Goal: Task Accomplishment & Management: Use online tool/utility

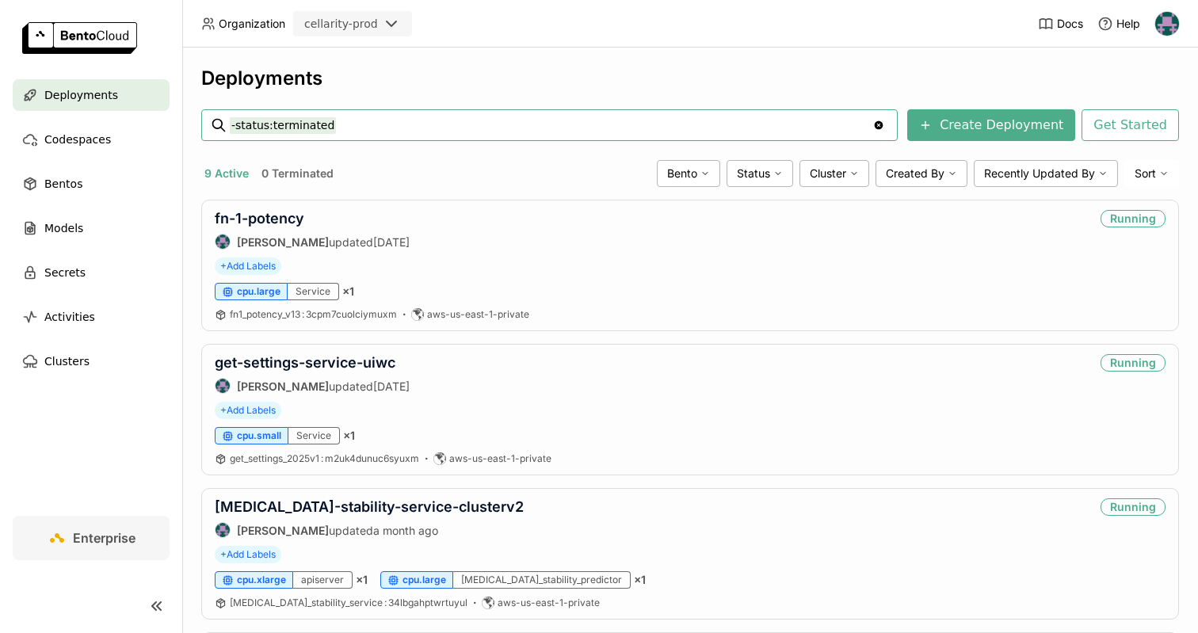
click at [1173, 26] on img at bounding box center [1167, 24] width 24 height 24
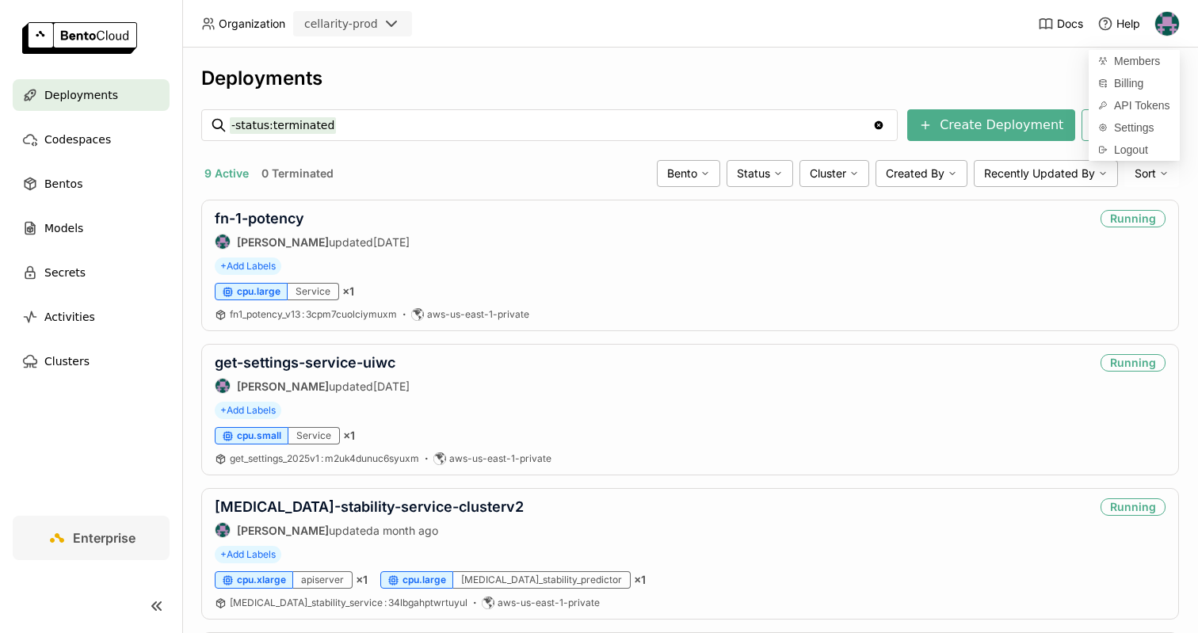
click at [1167, 24] on img at bounding box center [1167, 24] width 24 height 24
click at [1162, 24] on img at bounding box center [1167, 24] width 24 height 24
click at [1135, 106] on span "API Tokens" at bounding box center [1142, 105] width 56 height 14
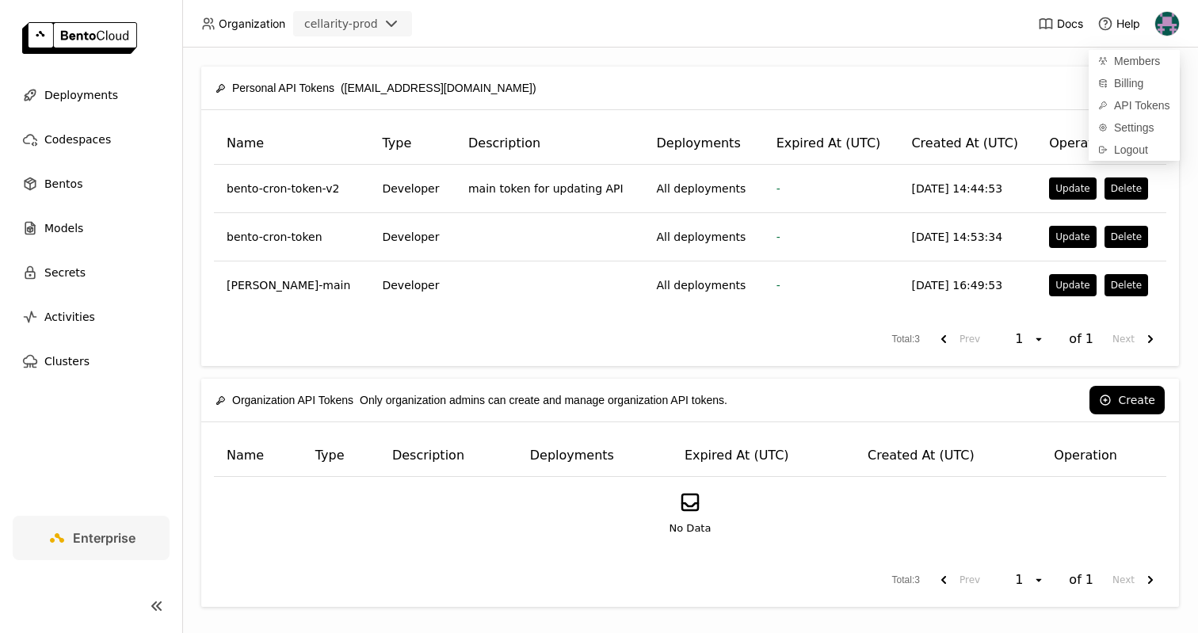
click at [728, 58] on div "Personal API Tokens ([EMAIL_ADDRESS][DOMAIN_NAME]) Create Name Type Description…" at bounding box center [690, 340] width 1016 height 585
click at [71, 89] on span "Deployments" at bounding box center [81, 95] width 74 height 19
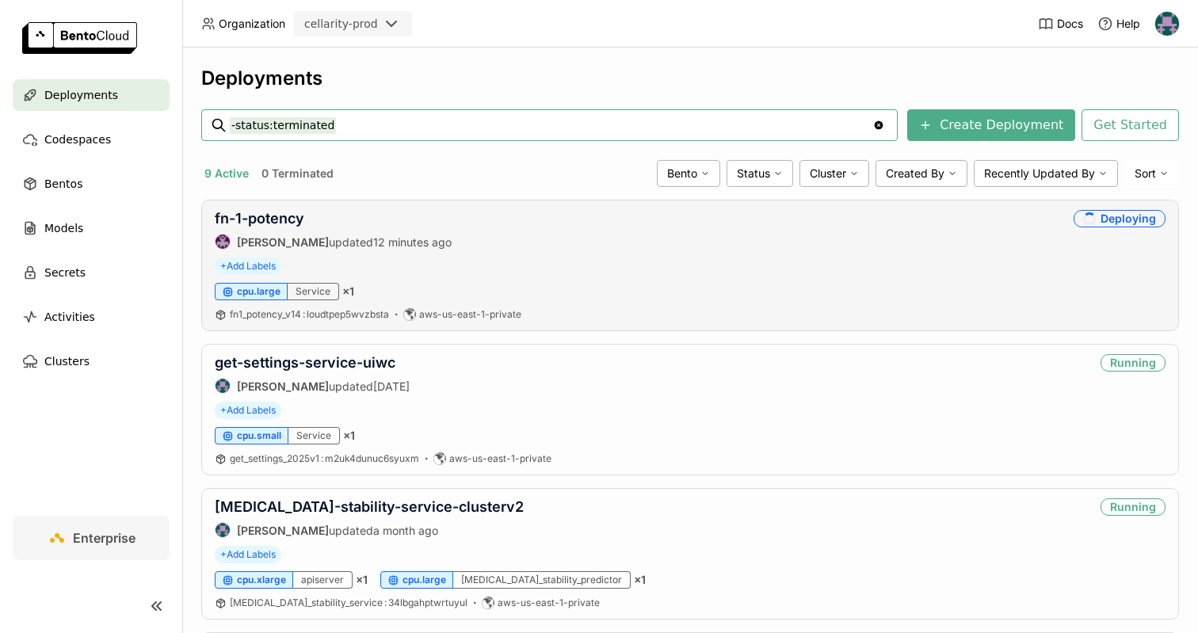
click at [281, 227] on div "fn-1-potency [PERSON_NAME] updated 12 minutes ago" at bounding box center [333, 230] width 237 height 40
click at [281, 224] on link "fn-1-potency" at bounding box center [260, 218] width 90 height 17
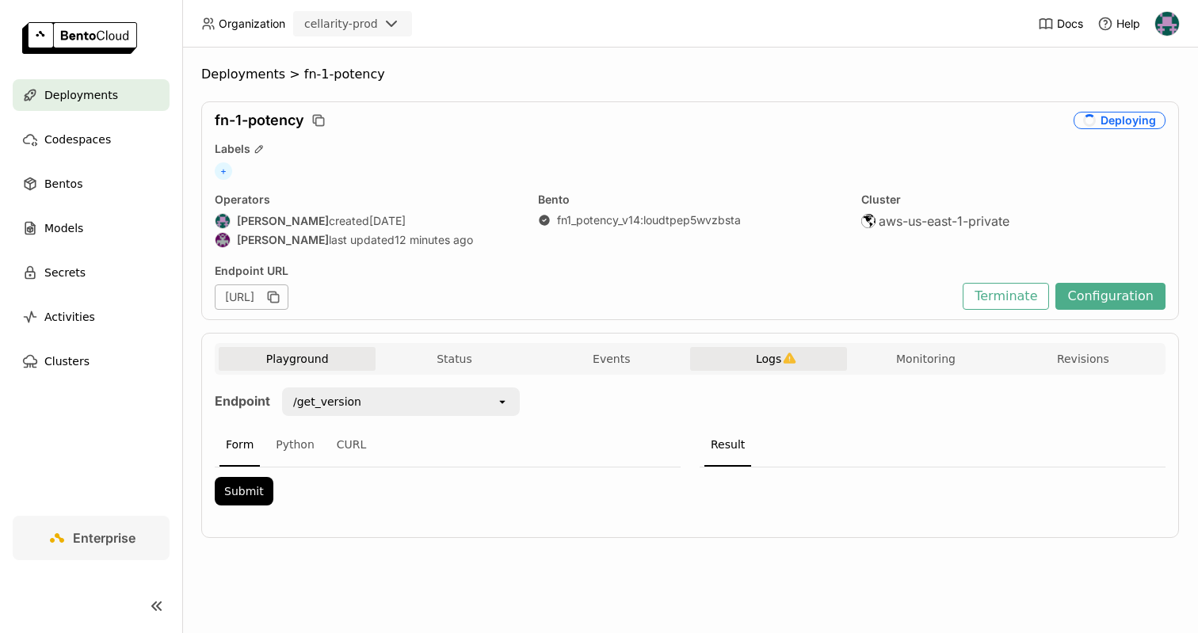
click at [776, 360] on span "Logs" at bounding box center [768, 359] width 25 height 14
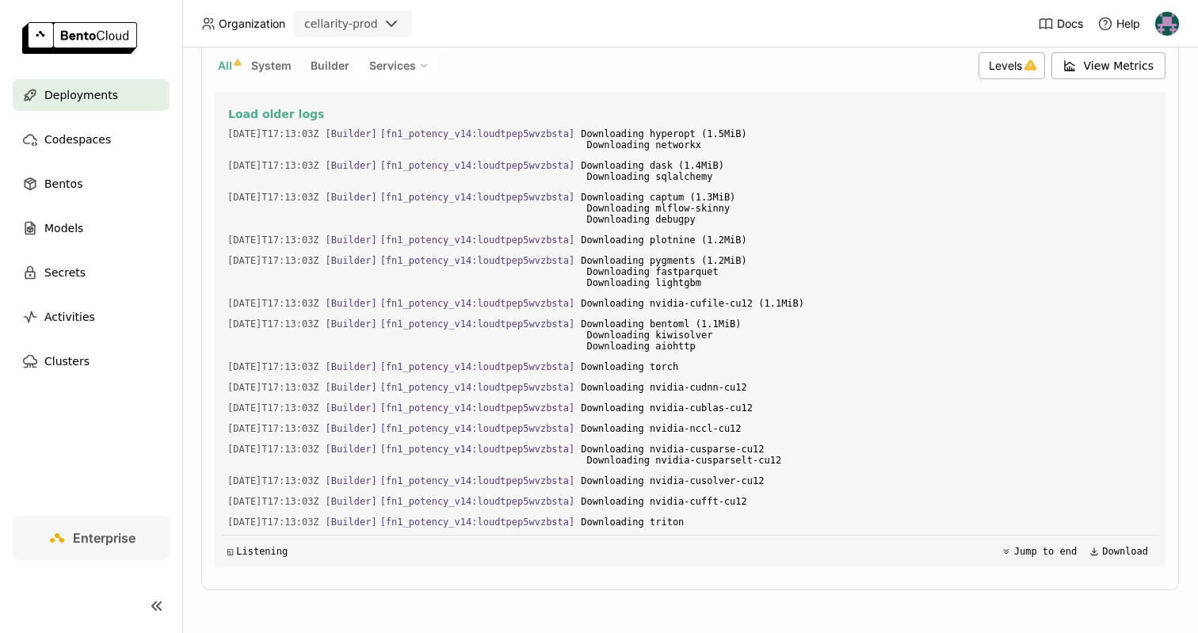
click at [112, 95] on div "Deployments" at bounding box center [91, 95] width 157 height 32
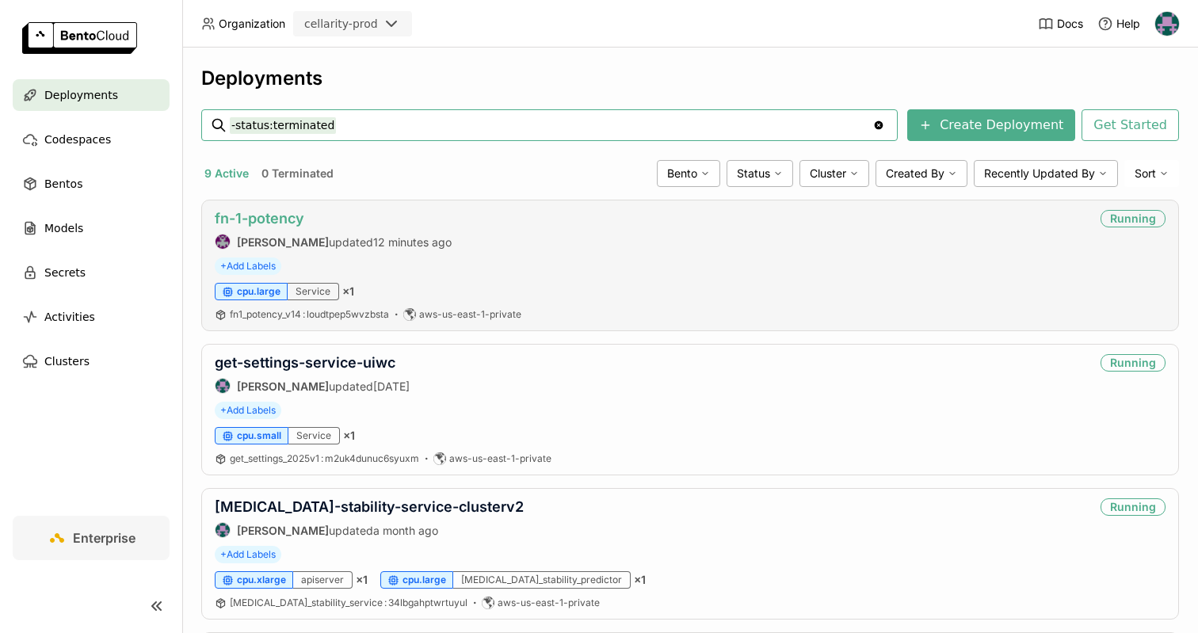
click at [251, 212] on link "fn-1-potency" at bounding box center [260, 218] width 90 height 17
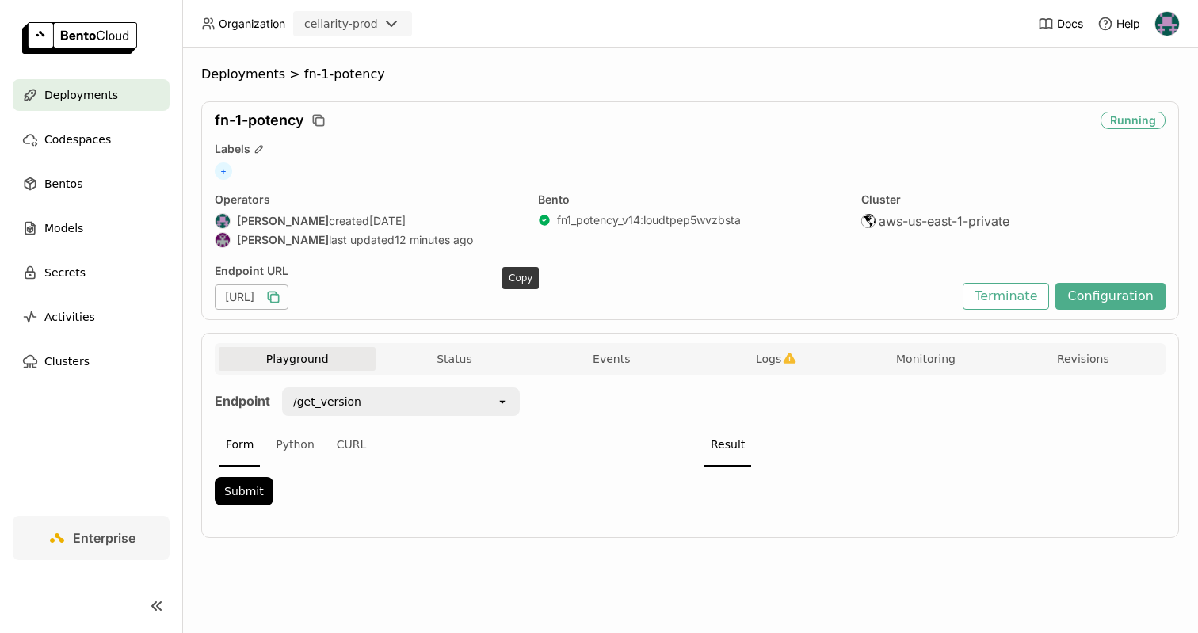
click at [279, 295] on icon "button" at bounding box center [275, 299] width 8 height 8
